Goal: Use online tool/utility: Utilize a website feature to perform a specific function

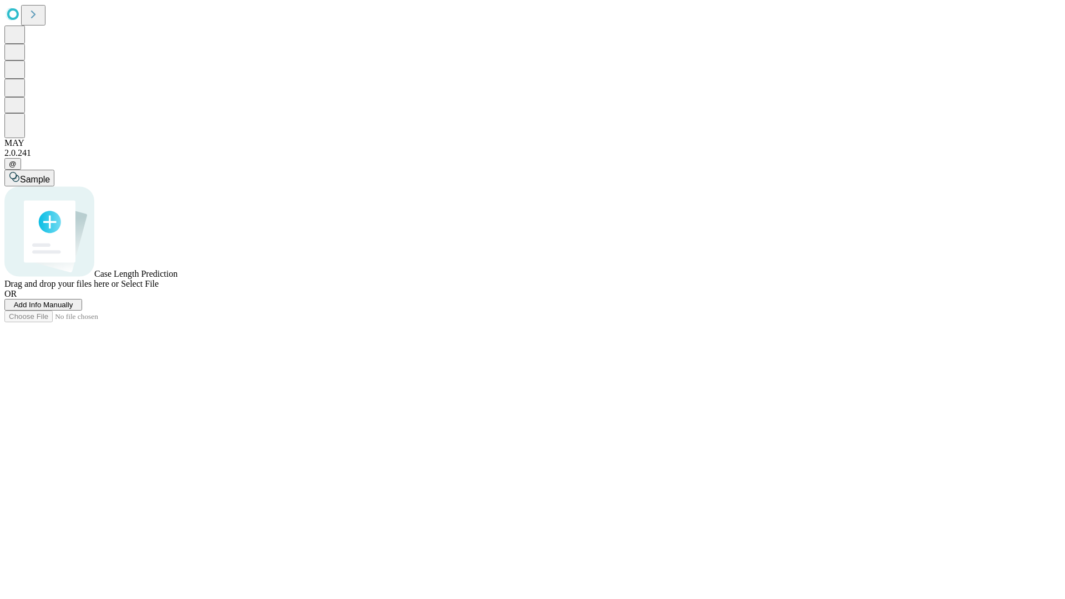
click at [73, 309] on span "Add Info Manually" at bounding box center [43, 305] width 59 height 8
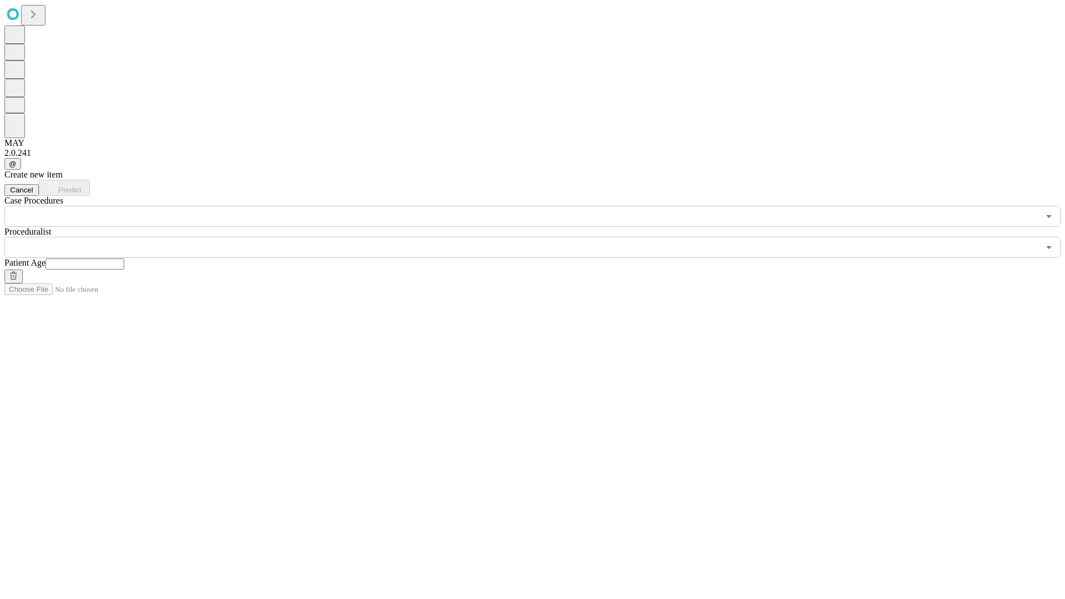
click at [124, 258] on input "text" at bounding box center [84, 263] width 79 height 11
type input "**"
click at [540, 237] on input "text" at bounding box center [521, 247] width 1034 height 21
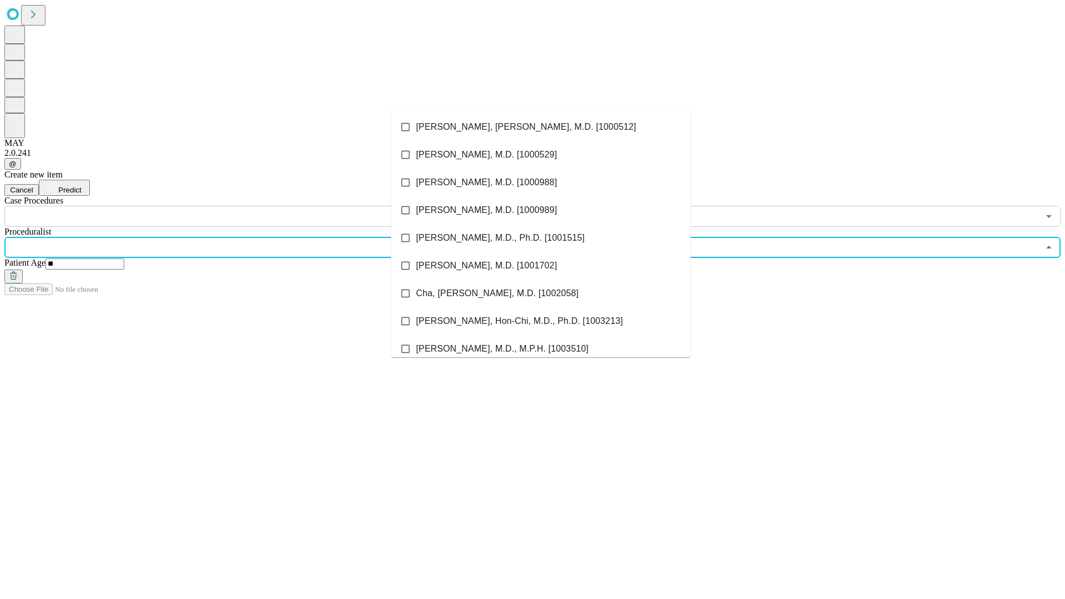
click at [541, 127] on li "[PERSON_NAME], [PERSON_NAME], M.D. [1000512]" at bounding box center [540, 127] width 299 height 28
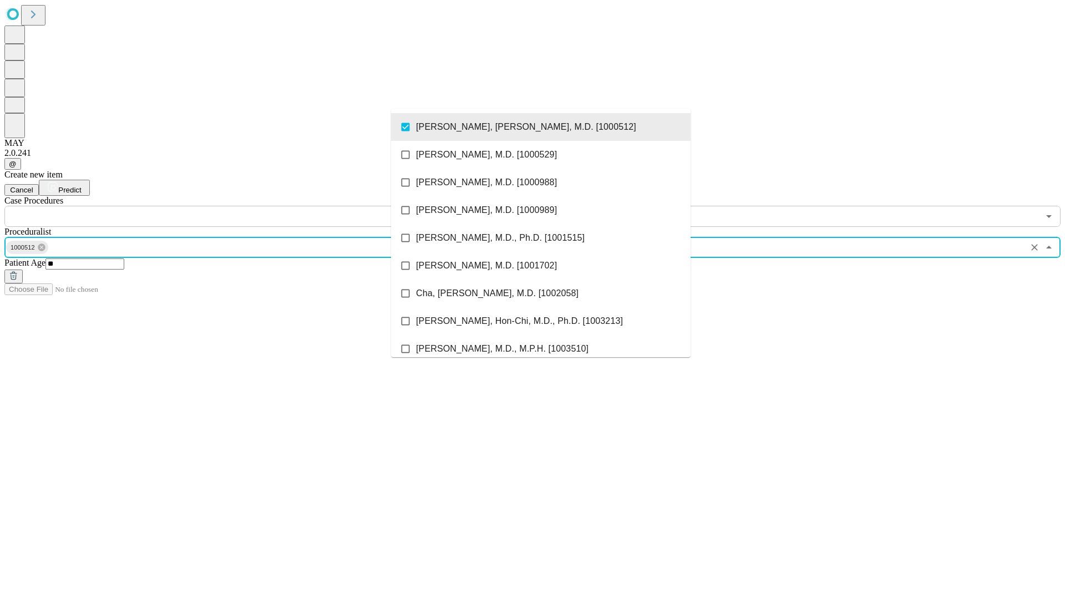
click at [233, 206] on input "text" at bounding box center [521, 216] width 1034 height 21
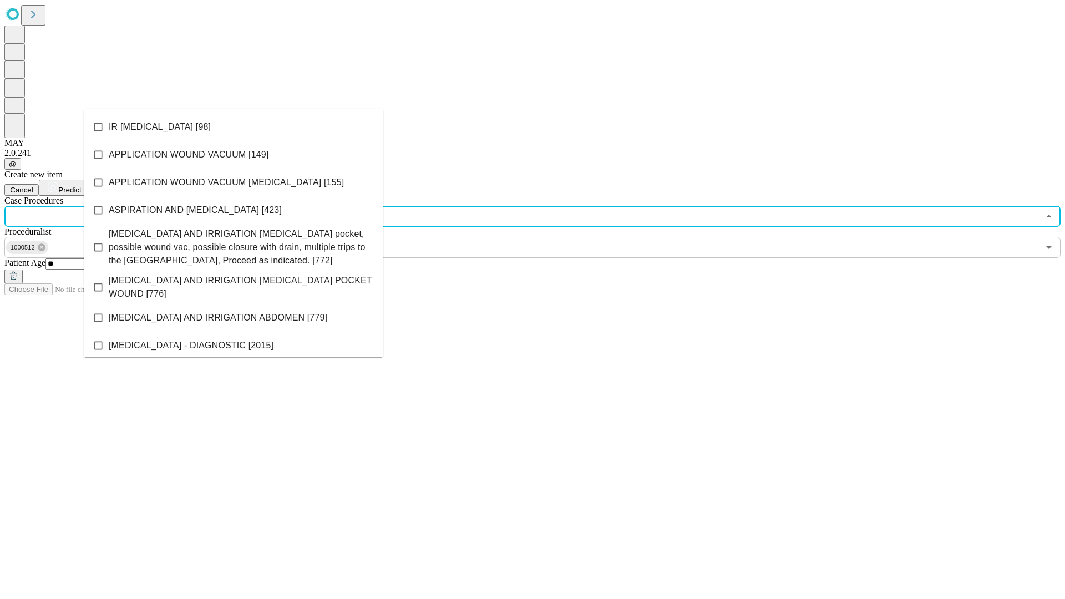
click at [233, 127] on li "IR [MEDICAL_DATA] [98]" at bounding box center [233, 127] width 299 height 28
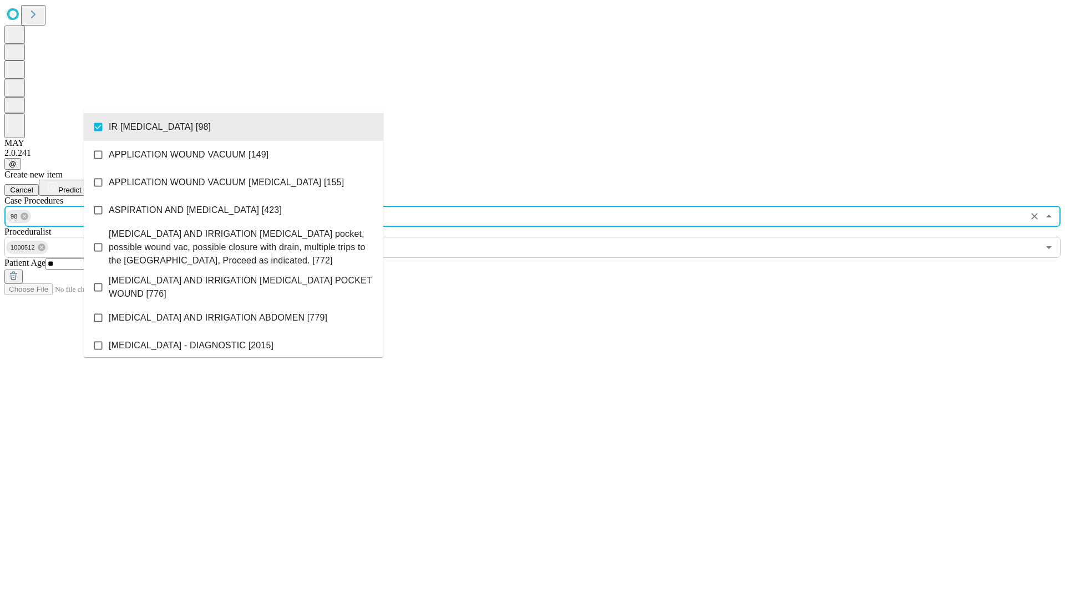
click at [81, 186] on span "Predict" at bounding box center [69, 190] width 23 height 8
